Goal: Connect with others: Connect with others

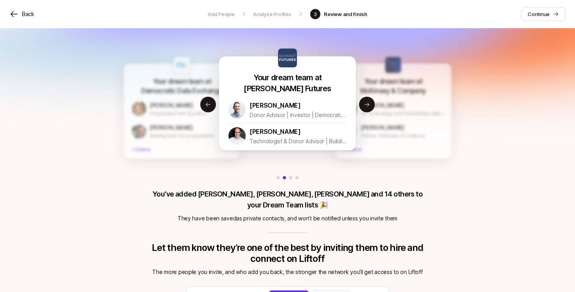
scroll to position [25, 0]
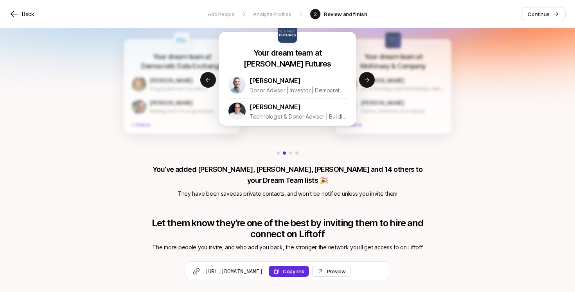
click at [471, 180] on div "Your dream team at Democratic Data Exchange [PERSON_NAME] Progressive tech & po…" at bounding box center [287, 153] width 575 height 299
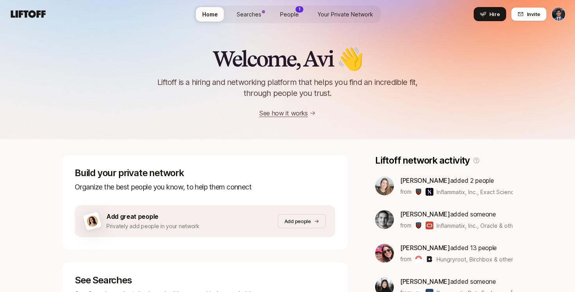
click at [526, 5] on nav "Home Searches People 1 Your Private Network Hire Hire Invite" at bounding box center [287, 14] width 575 height 28
click at [526, 12] on button "Invite" at bounding box center [529, 14] width 36 height 14
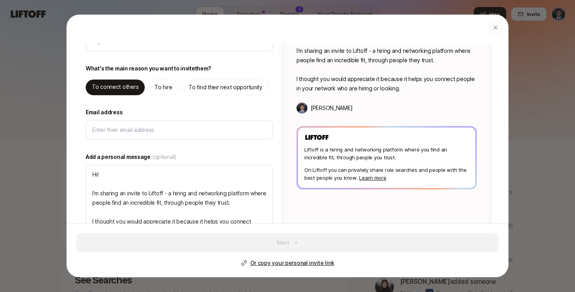
scroll to position [90, 0]
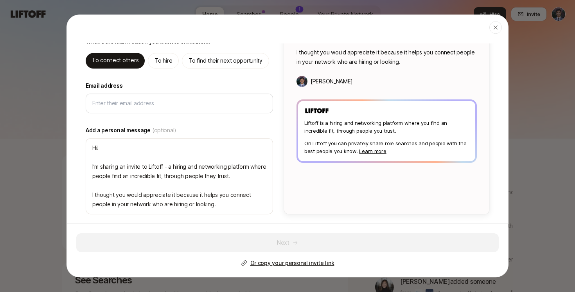
type textarea "x"
click at [292, 262] on p "Or copy your personal invite link" at bounding box center [292, 262] width 84 height 9
